Goal: Information Seeking & Learning: Learn about a topic

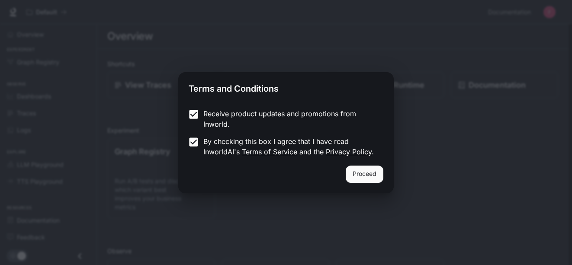
click at [365, 174] on button "Proceed" at bounding box center [365, 174] width 38 height 17
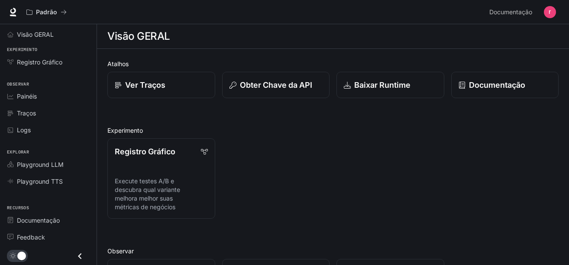
click at [331, 146] on div "Registro Gráfico Execute testes A/B e descubra qual variante melhora melhor sua…" at bounding box center [329, 175] width 458 height 87
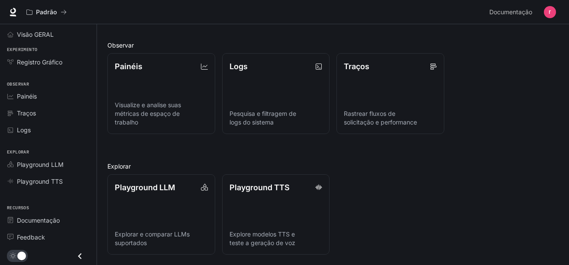
click at [80, 257] on icon "Close drawer" at bounding box center [80, 257] width 12 height 12
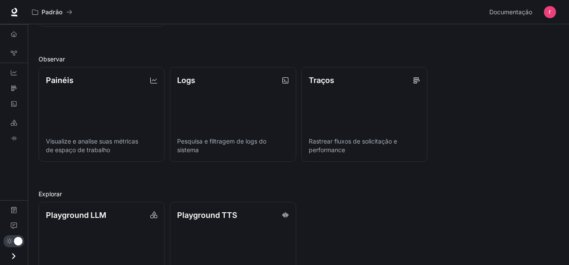
click at [18, 256] on icon "Open drawer" at bounding box center [14, 257] width 12 height 12
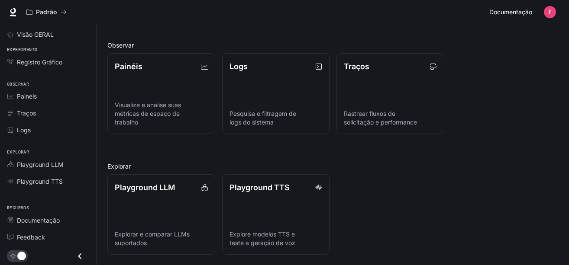
click at [529, 13] on span "Documentação" at bounding box center [510, 12] width 43 height 11
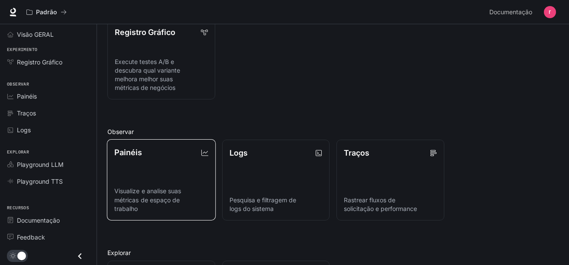
scroll to position [206, 0]
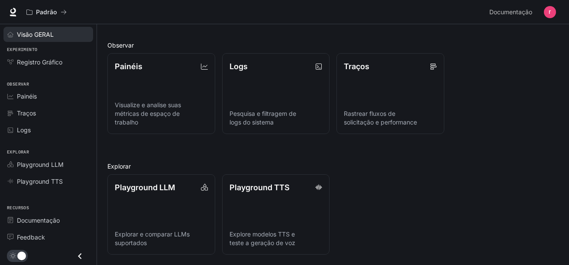
click at [21, 36] on span "Visão GERAL" at bounding box center [35, 34] width 37 height 9
click at [22, 36] on span "Visão GERAL" at bounding box center [36, 34] width 38 height 9
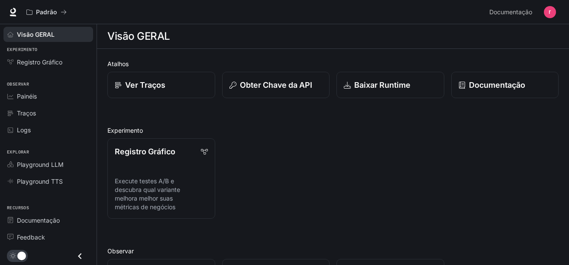
click at [35, 38] on link "Visão GERAL" at bounding box center [48, 34] width 90 height 15
click at [32, 34] on span "Visão GERAL" at bounding box center [36, 34] width 38 height 9
click at [39, 63] on span "Registro Gráfico" at bounding box center [39, 62] width 45 height 9
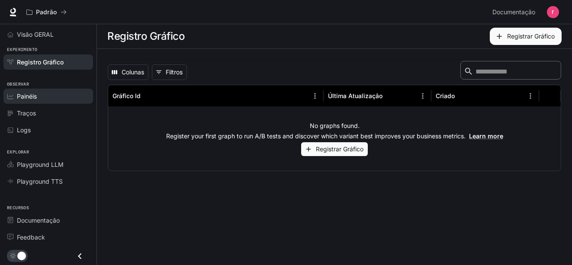
click at [42, 89] on link "Painéis" at bounding box center [48, 96] width 90 height 15
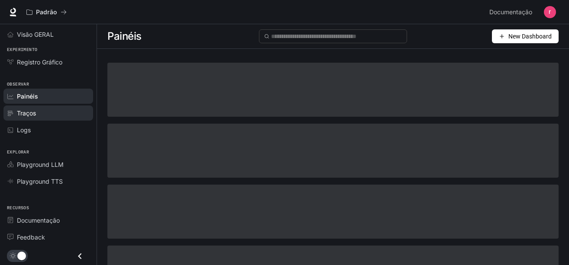
click at [58, 113] on div "Traços" at bounding box center [53, 113] width 72 height 9
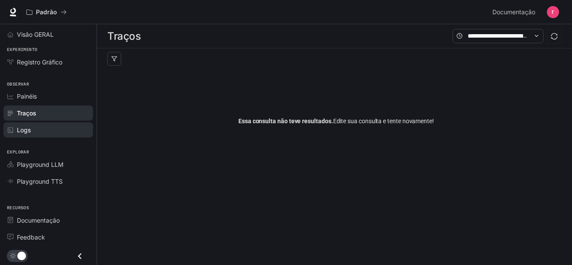
click at [57, 129] on div "Logs" at bounding box center [53, 130] width 72 height 9
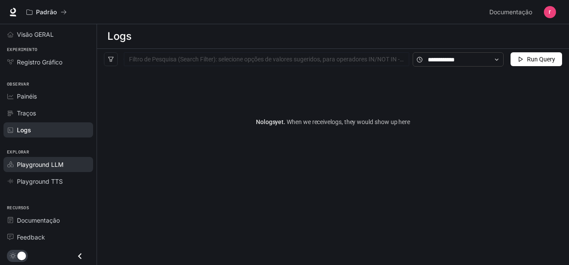
click at [54, 164] on span "Playground LLM" at bounding box center [40, 164] width 47 height 9
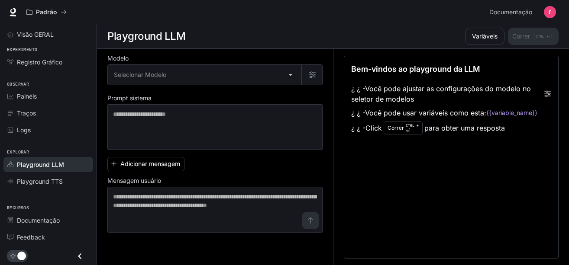
scroll to position [0, 0]
click at [46, 216] on span "Documentação" at bounding box center [38, 220] width 43 height 9
click at [43, 234] on span "Feedback" at bounding box center [31, 237] width 28 height 9
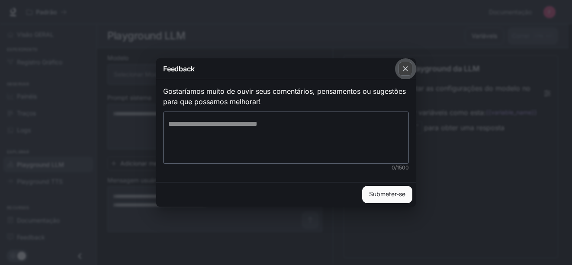
click at [399, 68] on div "button" at bounding box center [406, 69] width 14 height 14
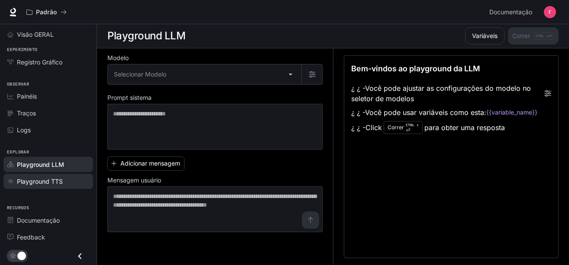
click at [44, 184] on span "Playground TTS" at bounding box center [40, 181] width 46 height 9
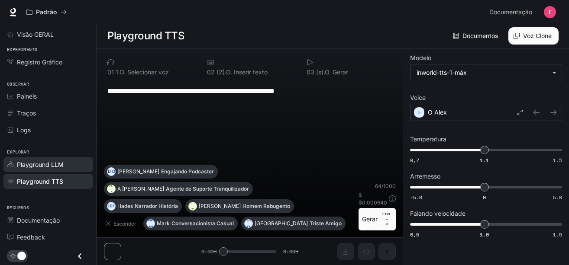
click at [44, 162] on span "Playground LLM" at bounding box center [40, 164] width 47 height 9
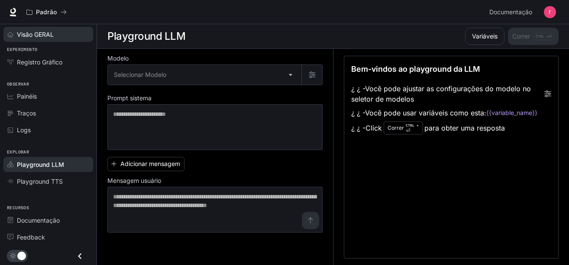
click at [37, 33] on span "Visão GERAL" at bounding box center [35, 34] width 37 height 9
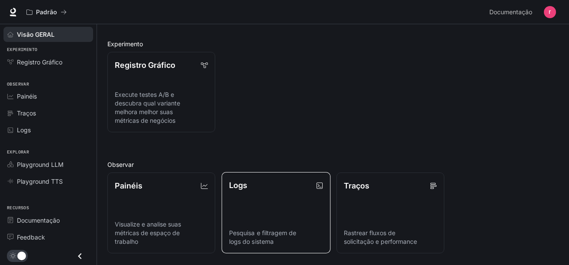
scroll to position [206, 0]
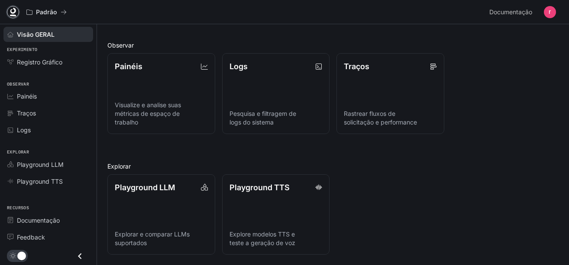
click at [10, 10] on icon at bounding box center [13, 12] width 9 height 9
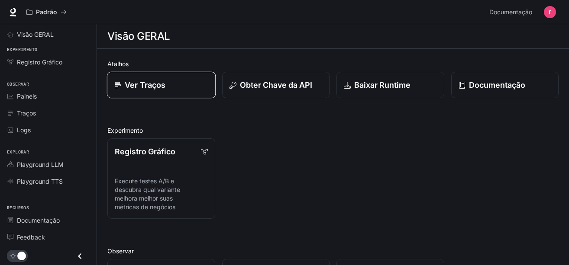
click at [165, 84] on p "Ver Traços" at bounding box center [145, 85] width 41 height 12
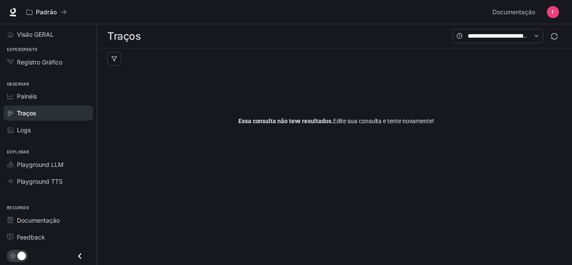
click at [261, 120] on span "Essa consulta não teve resultados." at bounding box center [286, 121] width 95 height 7
click at [519, 36] on input "text" at bounding box center [498, 36] width 61 height 10
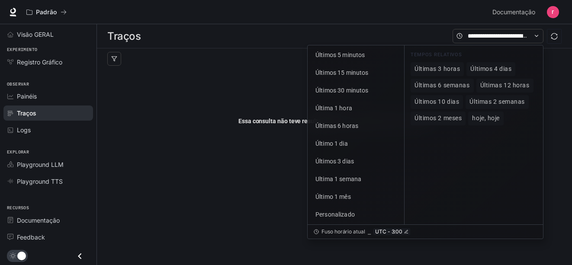
click at [234, 90] on div "Essa consulta não teve resultados. [PERSON_NAME] sua consulta e tente novamente!" at bounding box center [336, 121] width 458 height 104
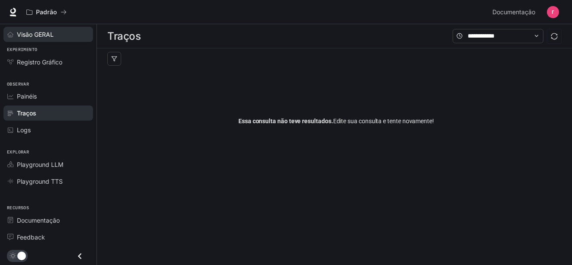
click at [36, 31] on span "Visão GERAL" at bounding box center [35, 34] width 37 height 9
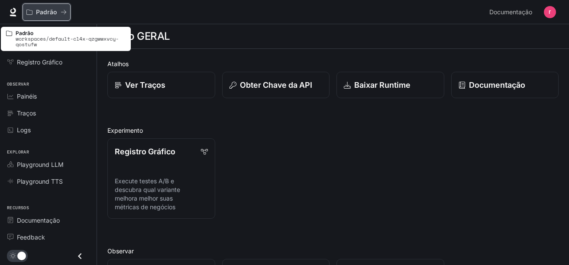
click at [56, 13] on p "Padrão" at bounding box center [46, 12] width 21 height 7
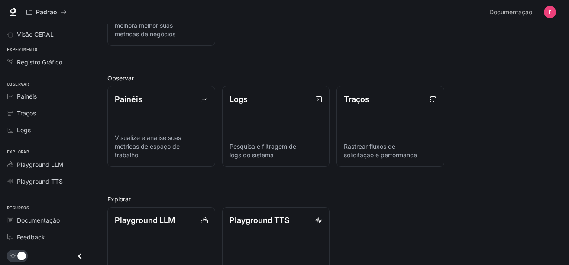
scroll to position [206, 0]
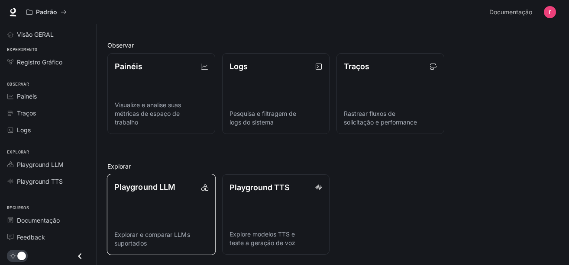
click at [185, 209] on link "Playground LLM Explorar e comparar LLMs suportados" at bounding box center [161, 214] width 109 height 81
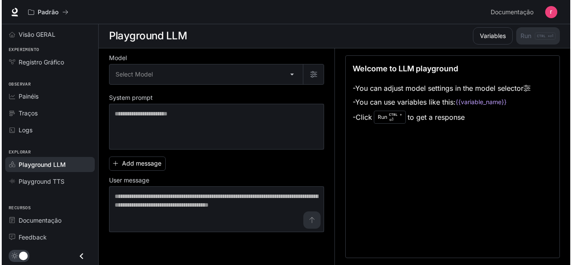
scroll to position [0, 0]
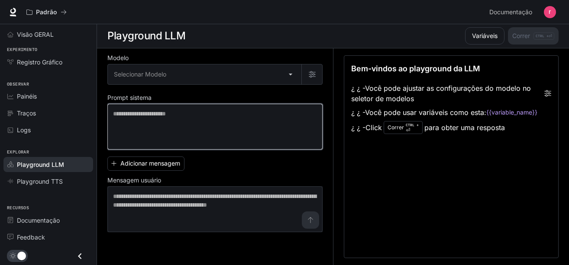
click at [210, 113] on textarea at bounding box center [215, 127] width 204 height 35
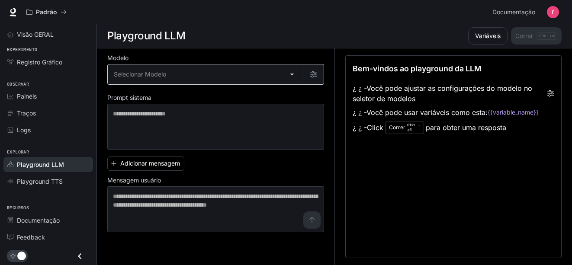
click at [288, 72] on body "Pule para o conteúdo principal Padrão Documentação Documentação Portal Visão GE…" at bounding box center [286, 133] width 572 height 266
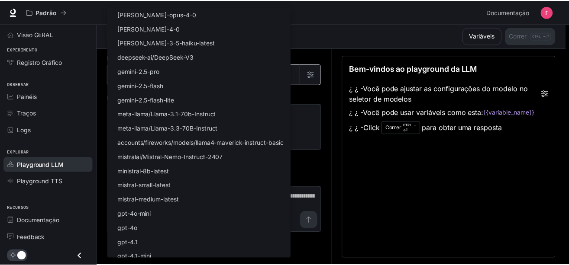
scroll to position [106, 0]
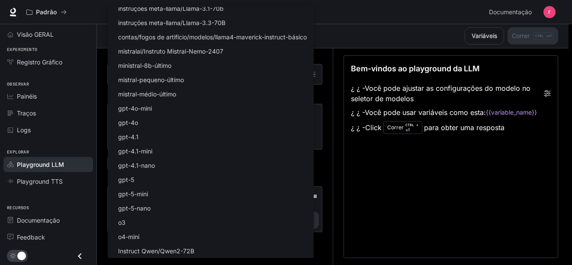
click at [358, 212] on div at bounding box center [286, 132] width 572 height 265
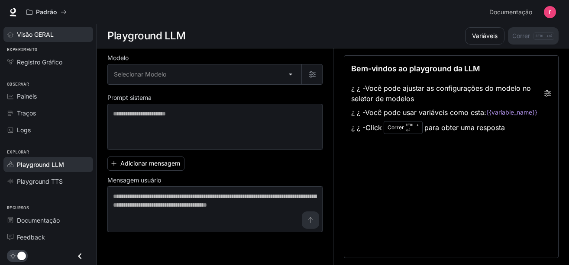
click at [57, 38] on div "Visão GERAL" at bounding box center [53, 34] width 72 height 9
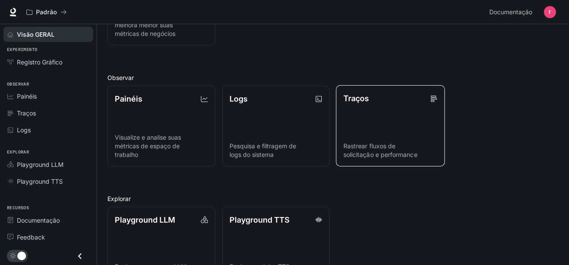
scroll to position [206, 0]
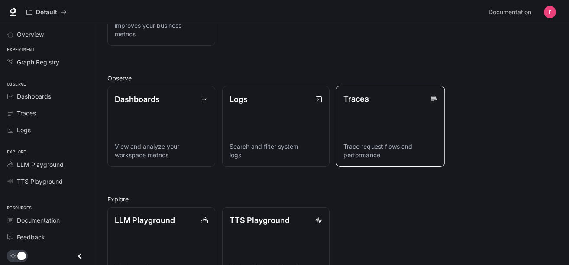
scroll to position [206, 0]
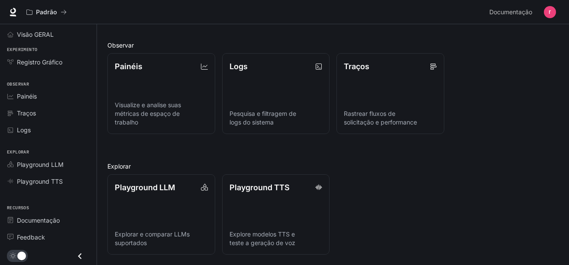
click at [474, 190] on div "Playground LLM Explorar e comparar LLMs suportados Playground TTS Explore model…" at bounding box center [329, 211] width 458 height 87
drag, startPoint x: 498, startPoint y: 201, endPoint x: 519, endPoint y: 242, distance: 46.1
click at [511, 223] on div "Playground LLM Explorar e comparar LLMs suportados Playground TTS Explore model…" at bounding box center [329, 211] width 458 height 87
drag, startPoint x: 522, startPoint y: 258, endPoint x: 525, endPoint y: 264, distance: 6.2
click at [524, 265] on html "Pule para o conteúdo principal Padrão Documentação Documentação Portal Visão GE…" at bounding box center [284, 29] width 569 height 471
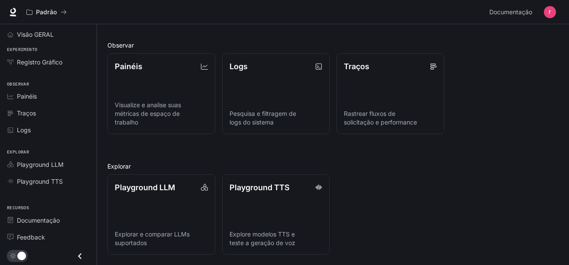
drag, startPoint x: 545, startPoint y: 165, endPoint x: 548, endPoint y: 159, distance: 6.8
click at [546, 163] on h2 "Explorar" at bounding box center [332, 166] width 451 height 9
drag, startPoint x: 548, startPoint y: 159, endPoint x: 548, endPoint y: 116, distance: 42.9
click at [548, 116] on div "Atalhos Ver Traços Obter Chave da API Baixar Runtime Documentação Experimento R…" at bounding box center [332, 54] width 451 height 402
click at [546, 96] on div "Painéis Visualize e analise suas métricas de espaço de trabalho Logs Pesquisa e…" at bounding box center [329, 89] width 458 height 87
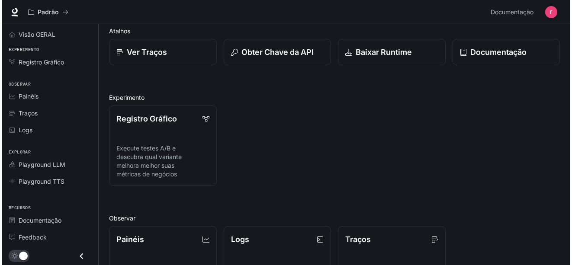
scroll to position [0, 0]
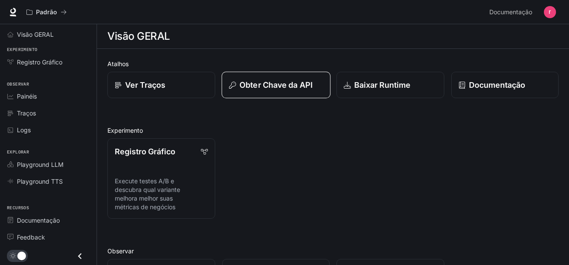
click at [291, 80] on p "Obter Chave da API" at bounding box center [275, 85] width 73 height 12
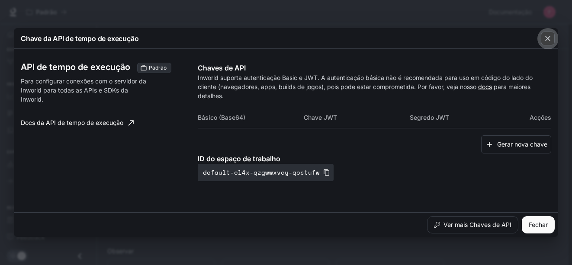
click at [544, 39] on icon "button" at bounding box center [548, 38] width 9 height 9
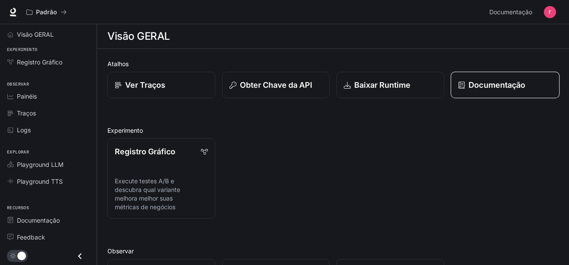
click at [522, 84] on p "Documentação" at bounding box center [496, 85] width 57 height 12
